Goal: Transaction & Acquisition: Purchase product/service

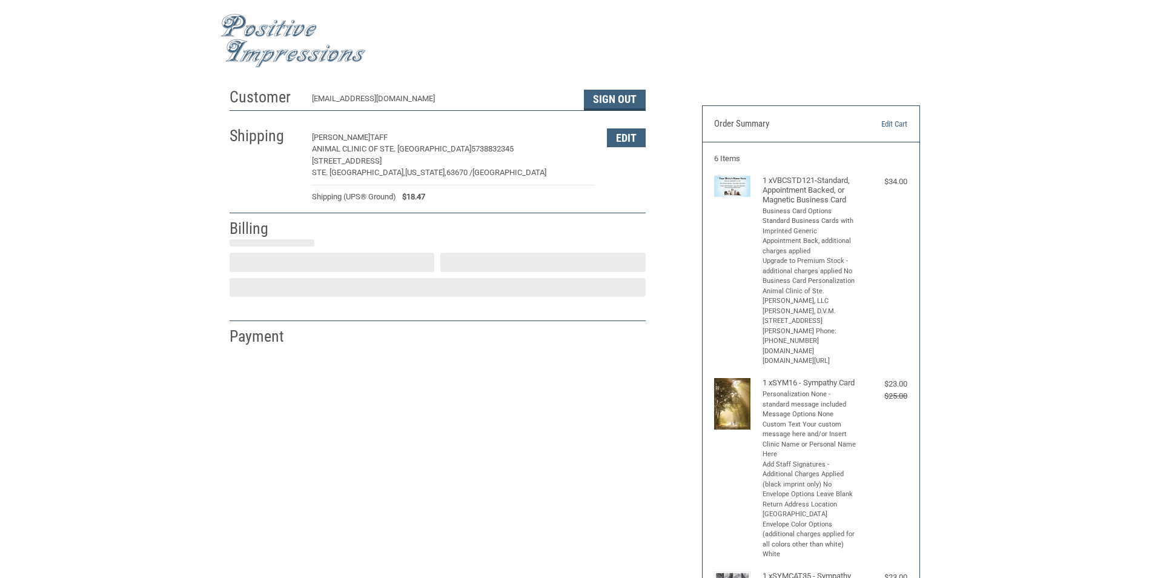
select select "US"
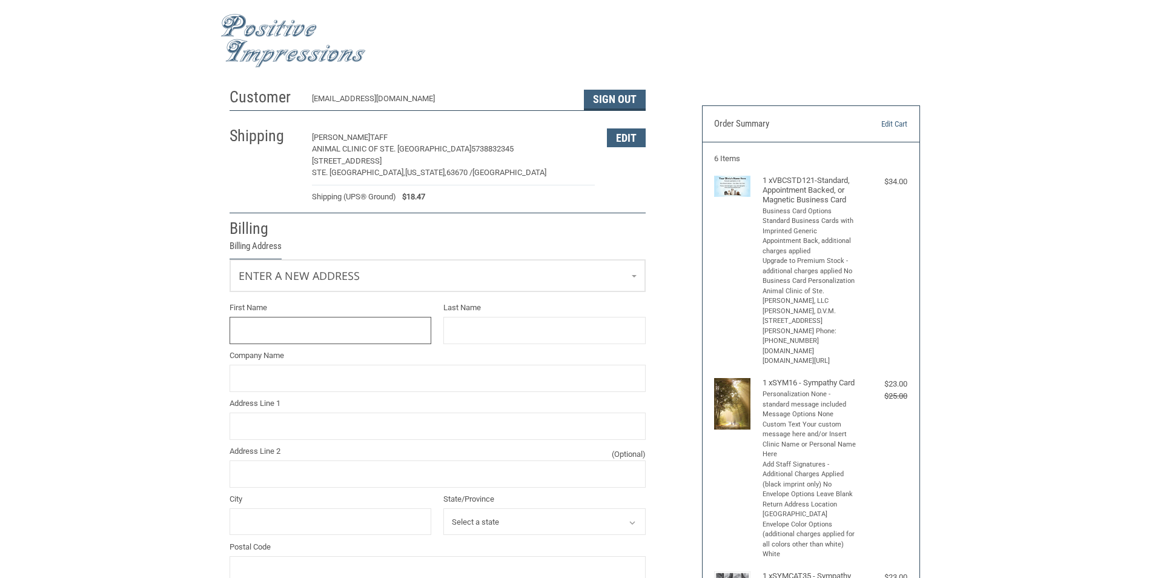
scroll to position [98, 0]
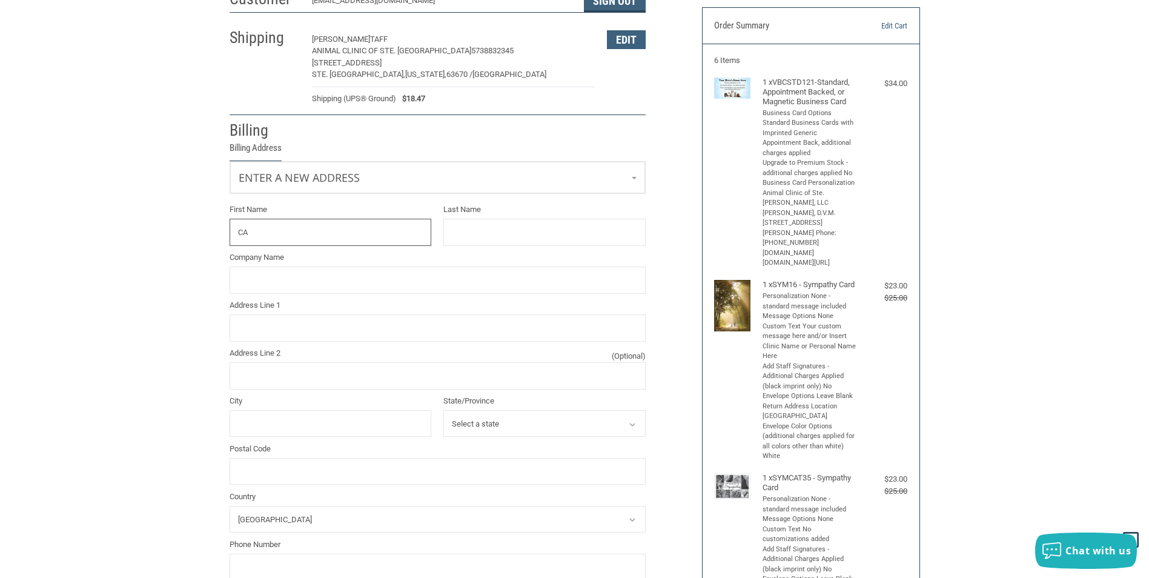
type input "[PERSON_NAME]"
type input "TAFF"
type input "ANIMAL CLINIC OF STE. [GEOGRAPHIC_DATA]"
type input "[STREET_ADDRESS]"
type input "STE. [GEOGRAPHIC_DATA]"
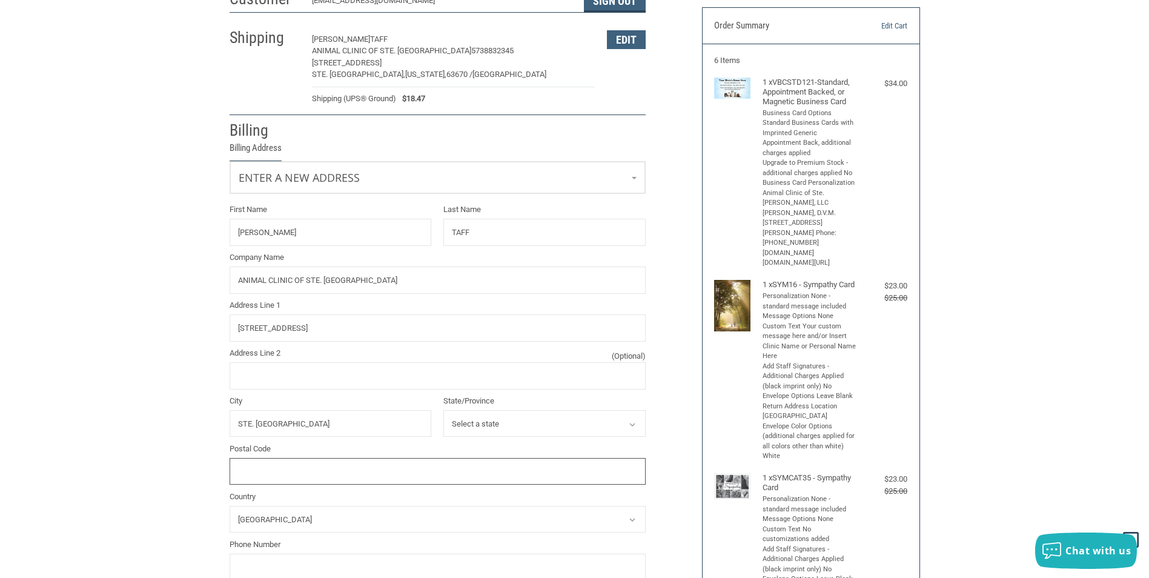
type input "63670"
type input "5738832345"
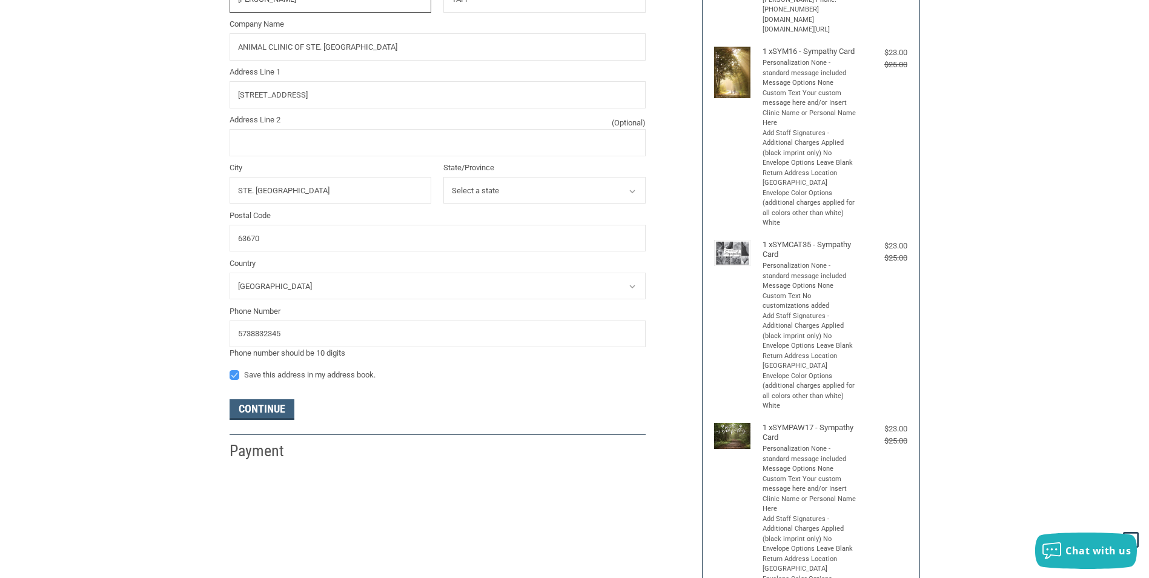
scroll to position [340, 0]
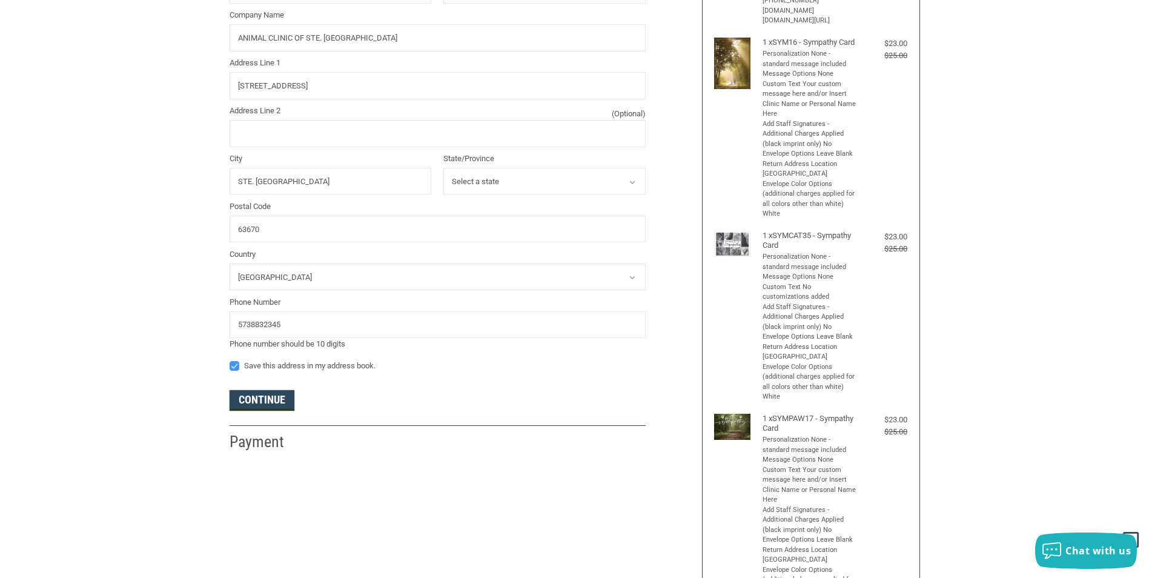
click at [278, 405] on button "Continue" at bounding box center [262, 400] width 65 height 21
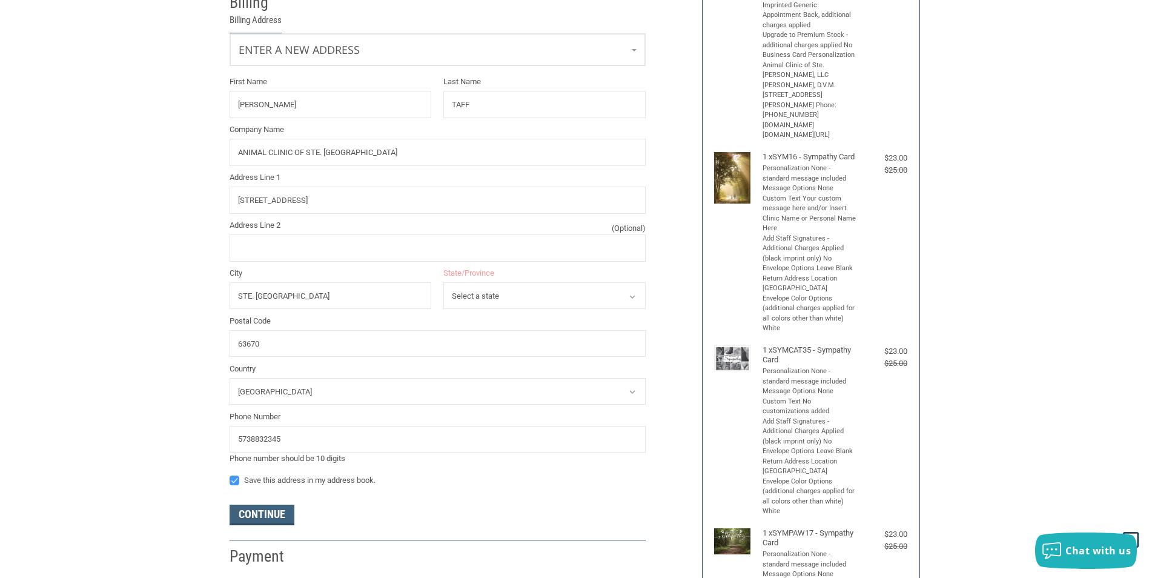
click at [551, 300] on select "Select a state [US_STATE] [US_STATE] [US_STATE] [US_STATE] [US_STATE] Armed For…" at bounding box center [544, 295] width 202 height 27
select select "MO"
click at [443, 282] on select "Select a state [US_STATE] [US_STATE] [US_STATE] [US_STATE] [US_STATE] Armed For…" at bounding box center [544, 295] width 202 height 27
click at [274, 514] on button "Continue" at bounding box center [262, 515] width 65 height 21
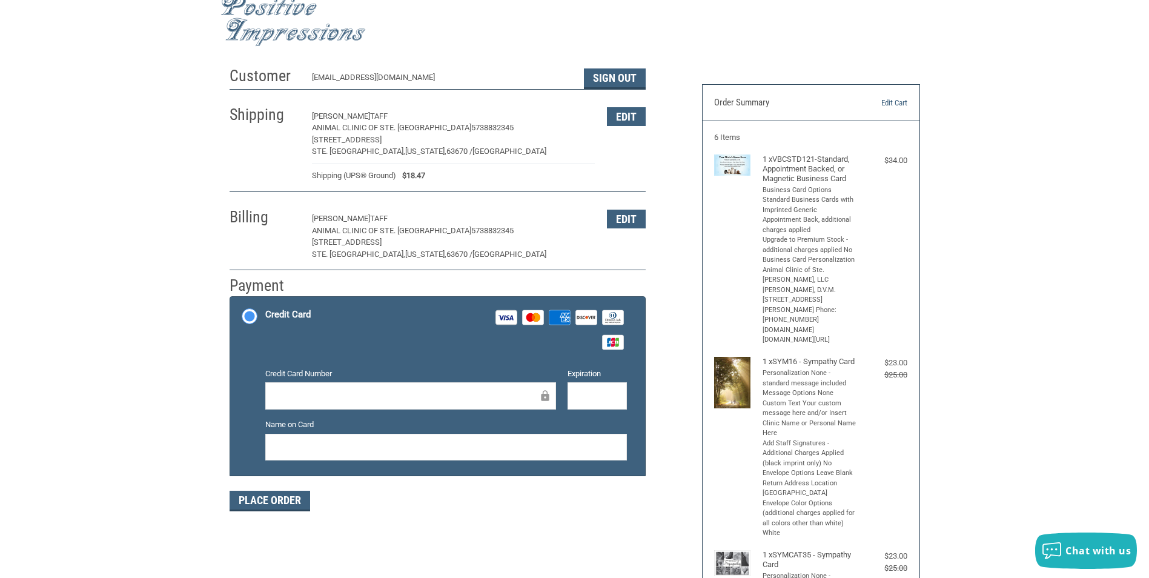
scroll to position [0, 0]
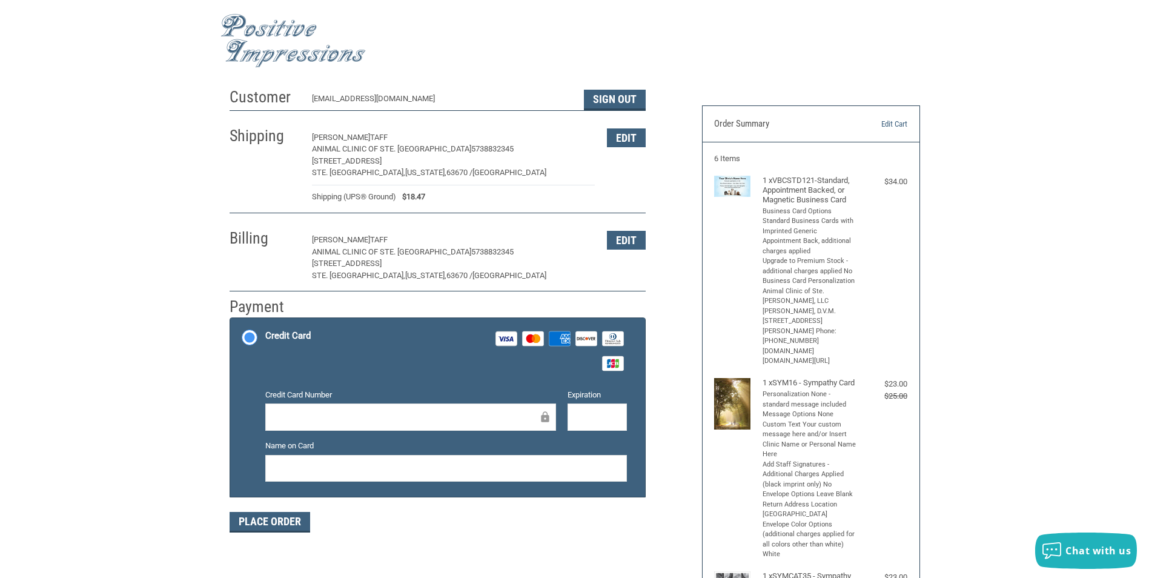
click at [460, 425] on div at bounding box center [410, 416] width 291 height 27
click at [580, 425] on div at bounding box center [597, 416] width 59 height 27
click at [288, 522] on button "Place Order" at bounding box center [270, 522] width 81 height 21
